Goal: Task Accomplishment & Management: Complete application form

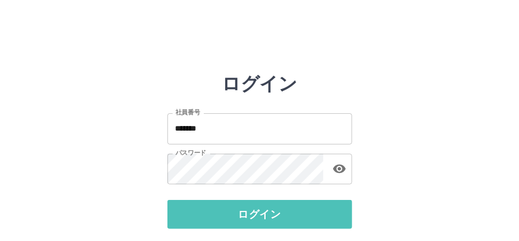
drag, startPoint x: 252, startPoint y: 219, endPoint x: 261, endPoint y: 215, distance: 10.1
click at [254, 219] on button "ログイン" at bounding box center [259, 214] width 185 height 29
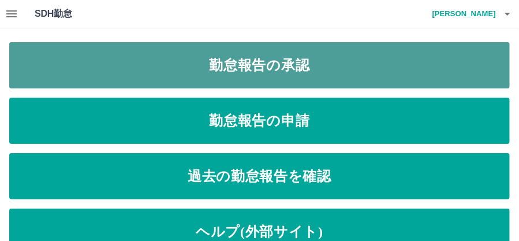
click at [268, 62] on link "勤怠報告の承認" at bounding box center [259, 65] width 500 height 46
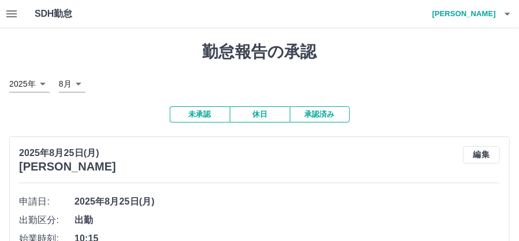
click at [322, 114] on button "承認済み" at bounding box center [320, 114] width 60 height 16
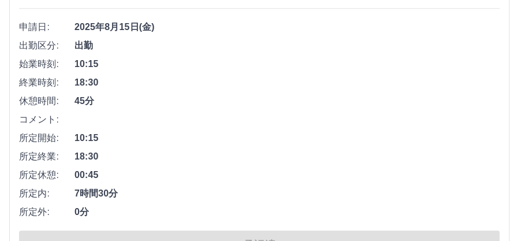
scroll to position [7910, 0]
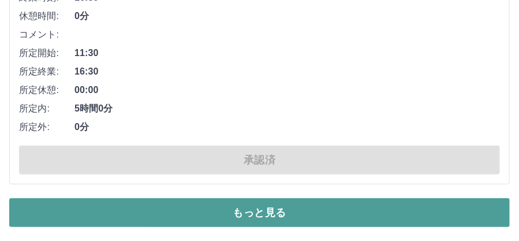
click at [206, 221] on button "もっと見る" at bounding box center [259, 212] width 500 height 29
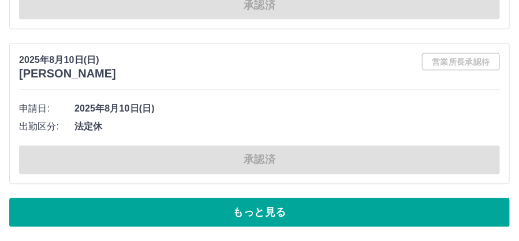
scroll to position [13112, 0]
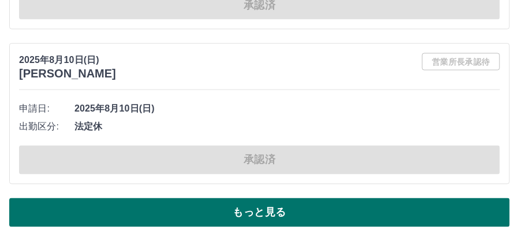
click at [308, 211] on button "もっと見る" at bounding box center [259, 212] width 500 height 29
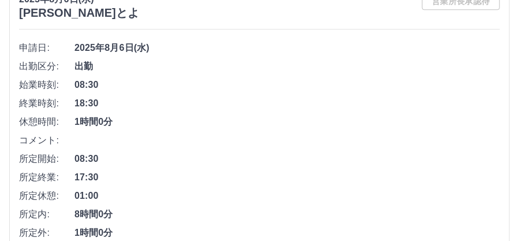
scroll to position [18313, 0]
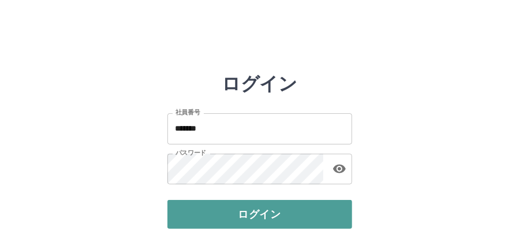
click at [259, 212] on button "ログイン" at bounding box center [259, 214] width 185 height 29
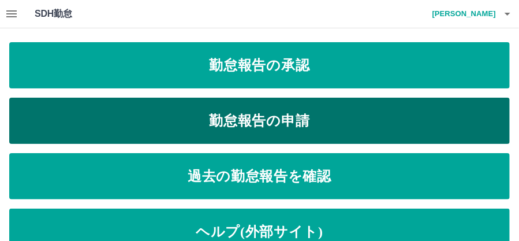
click at [269, 121] on link "勤怠報告の申請" at bounding box center [259, 121] width 500 height 46
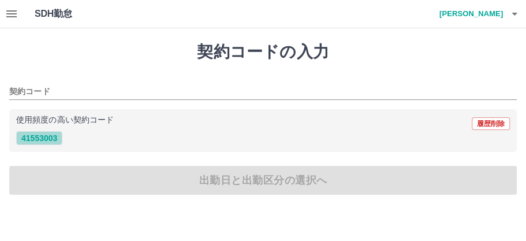
click at [53, 136] on button "41553003" at bounding box center [39, 138] width 46 height 14
type input "********"
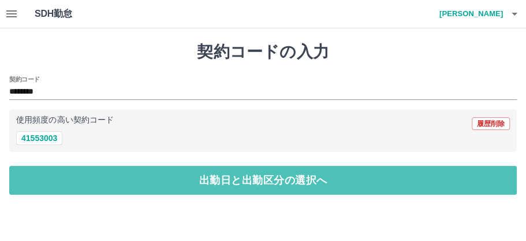
drag, startPoint x: 249, startPoint y: 175, endPoint x: 201, endPoint y: 158, distance: 51.5
click at [249, 175] on button "出勤日と出勤区分の選択へ" at bounding box center [262, 180] width 507 height 29
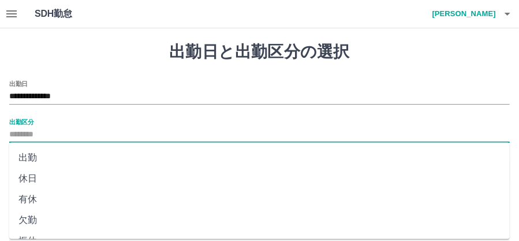
click at [37, 128] on input "出勤区分" at bounding box center [259, 135] width 500 height 14
click at [37, 157] on li "出勤" at bounding box center [259, 157] width 500 height 21
type input "**"
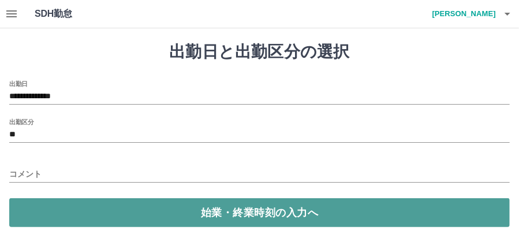
click at [270, 222] on button "始業・終業時刻の入力へ" at bounding box center [259, 212] width 500 height 29
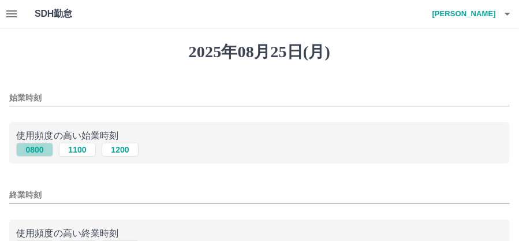
click at [46, 147] on button "0800" at bounding box center [34, 150] width 37 height 14
type input "****"
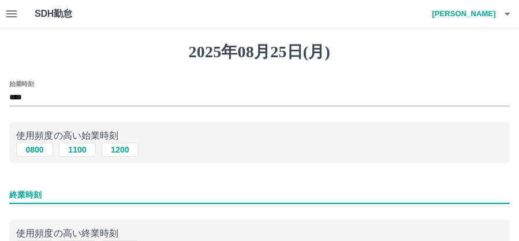
click at [31, 189] on input "終業時刻" at bounding box center [259, 194] width 500 height 17
type input "****"
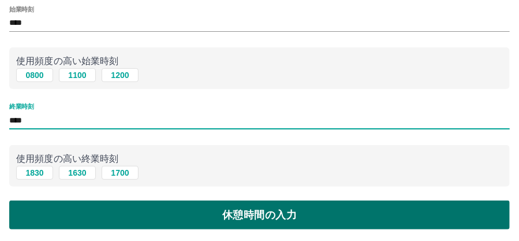
scroll to position [77, 0]
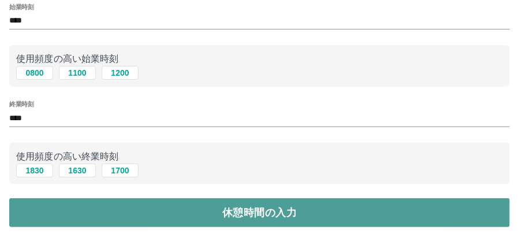
click at [208, 216] on button "休憩時間の入力" at bounding box center [259, 212] width 500 height 29
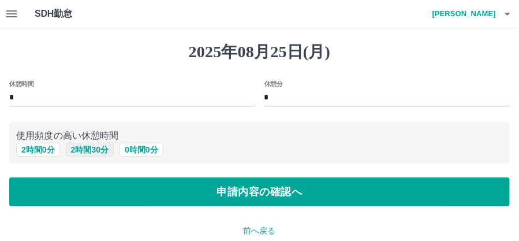
click at [84, 154] on button "2 時間 30 分" at bounding box center [90, 150] width 48 height 14
type input "*"
type input "**"
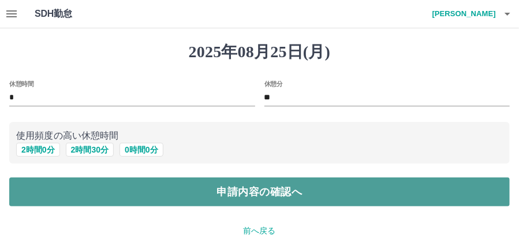
click at [259, 186] on button "申請内容の確認へ" at bounding box center [259, 191] width 500 height 29
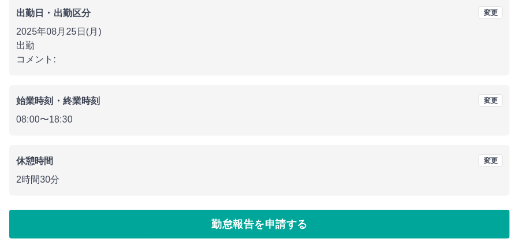
scroll to position [192, 0]
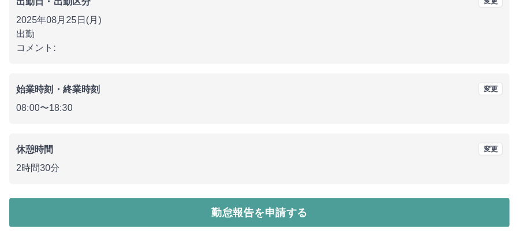
click at [263, 211] on button "勤怠報告を申請する" at bounding box center [259, 212] width 500 height 29
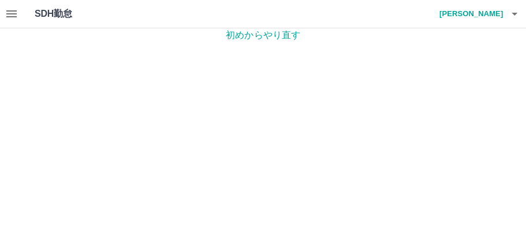
click at [480, 14] on h4 "勝俣　照美" at bounding box center [467, 14] width 69 height 28
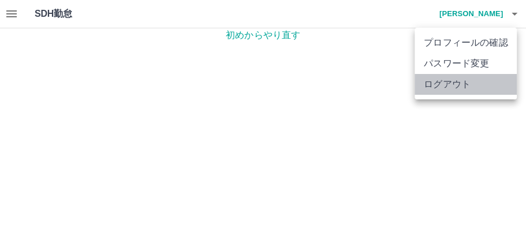
click at [447, 83] on li "ログアウト" at bounding box center [465, 84] width 102 height 21
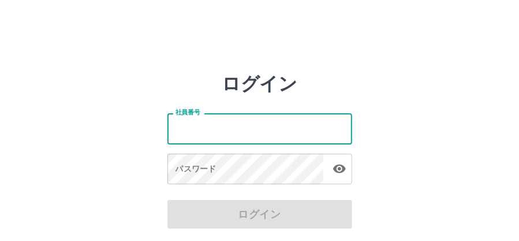
click at [235, 126] on input "社員番号" at bounding box center [259, 128] width 185 height 31
type input "*******"
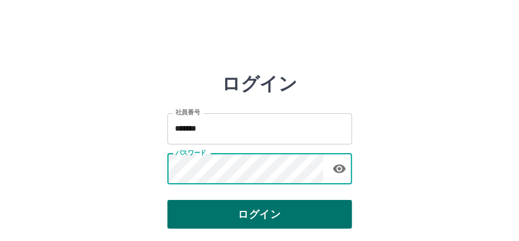
click at [263, 212] on button "ログイン" at bounding box center [259, 214] width 185 height 29
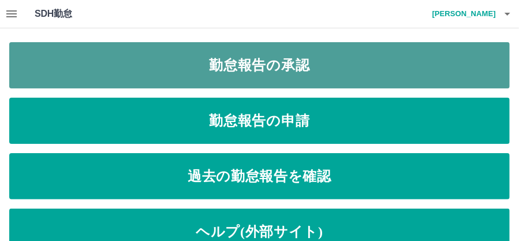
click at [259, 68] on link "勤怠報告の承認" at bounding box center [259, 65] width 500 height 46
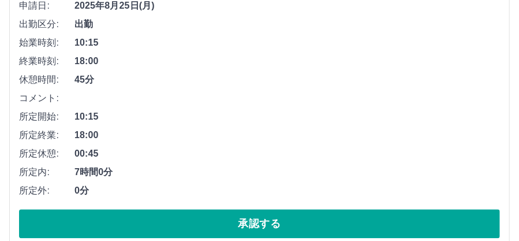
scroll to position [846, 0]
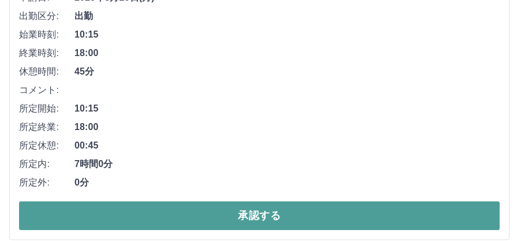
click at [273, 217] on button "承認する" at bounding box center [259, 215] width 481 height 29
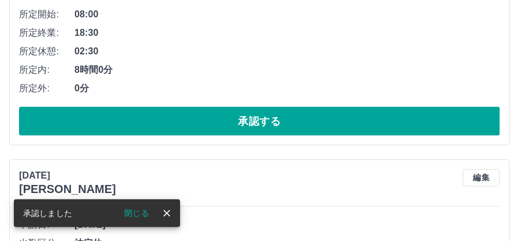
scroll to position [615, 0]
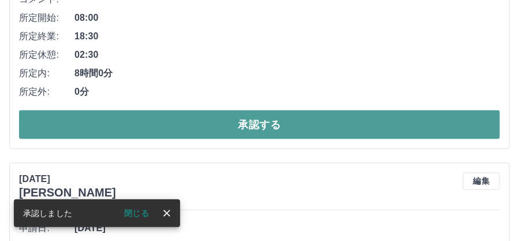
click at [265, 128] on button "承認する" at bounding box center [259, 124] width 481 height 29
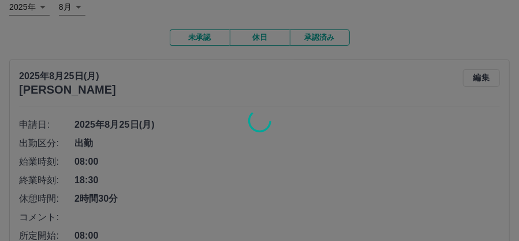
scroll to position [269, 0]
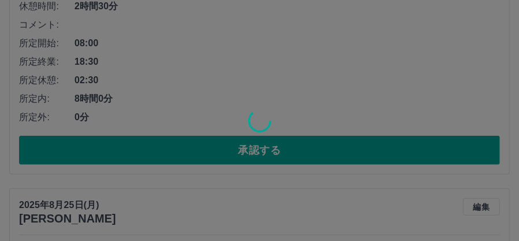
click at [260, 150] on div at bounding box center [259, 120] width 519 height 241
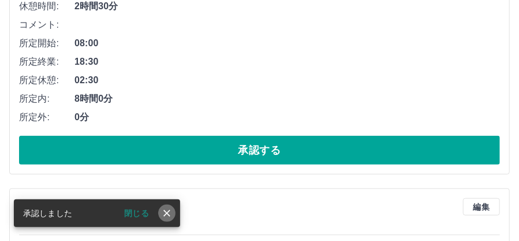
click at [167, 211] on icon "close" at bounding box center [166, 212] width 7 height 7
